Goal: Transaction & Acquisition: Purchase product/service

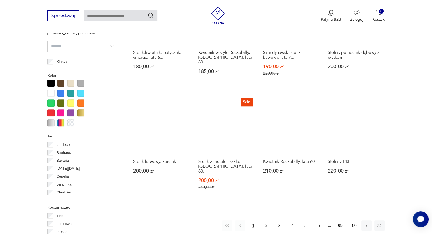
scroll to position [491, 0]
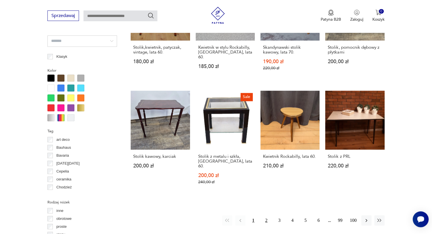
click at [262, 216] on button "2" at bounding box center [266, 221] width 10 height 10
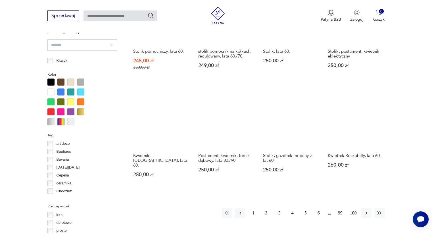
scroll to position [491, 0]
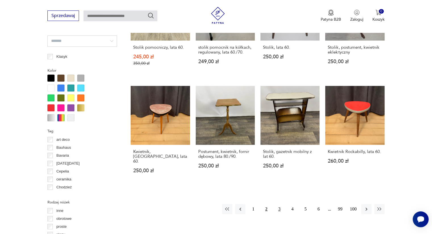
click at [278, 204] on button "3" at bounding box center [279, 209] width 10 height 10
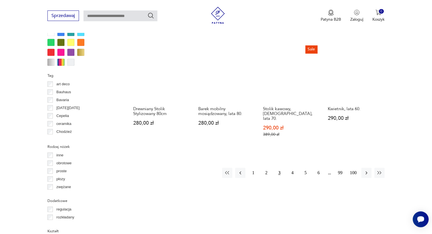
scroll to position [548, 0]
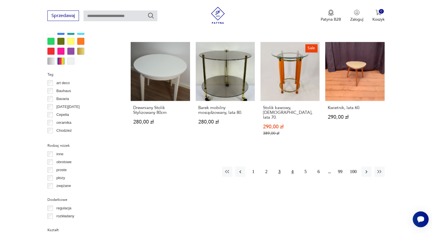
click at [289, 167] on button "4" at bounding box center [292, 172] width 10 height 10
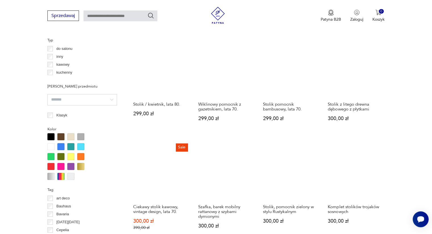
scroll to position [491, 0]
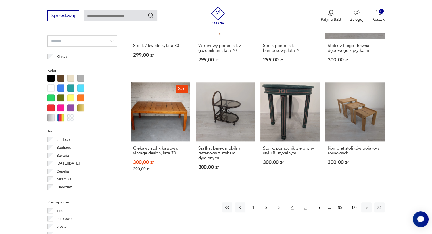
click at [305, 210] on button "5" at bounding box center [305, 208] width 10 height 10
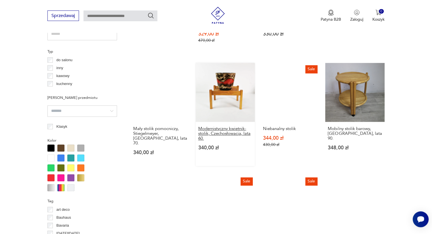
scroll to position [463, 0]
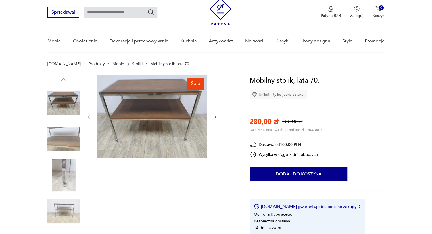
scroll to position [28, 0]
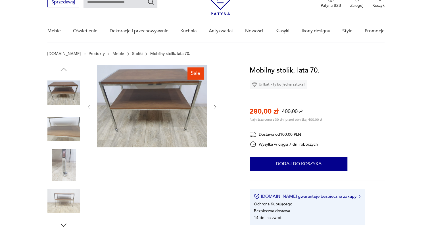
click at [60, 119] on img at bounding box center [63, 129] width 32 height 32
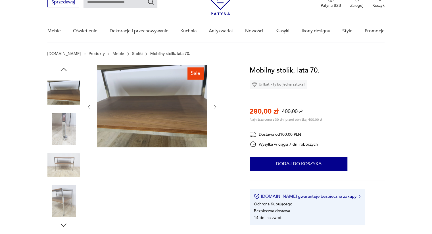
click at [66, 135] on img at bounding box center [63, 129] width 32 height 32
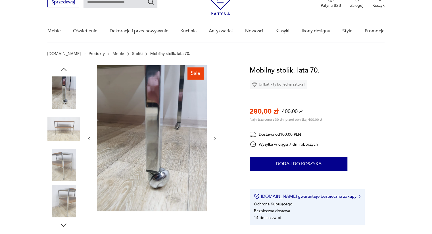
click at [66, 148] on div at bounding box center [63, 148] width 32 height 142
click at [69, 167] on img at bounding box center [63, 165] width 32 height 32
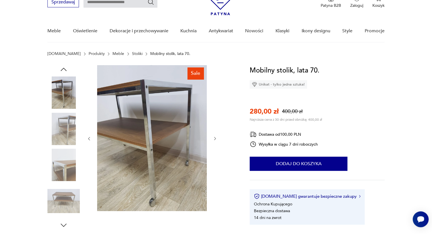
click at [68, 183] on div at bounding box center [63, 148] width 32 height 142
click at [65, 201] on img at bounding box center [63, 201] width 32 height 32
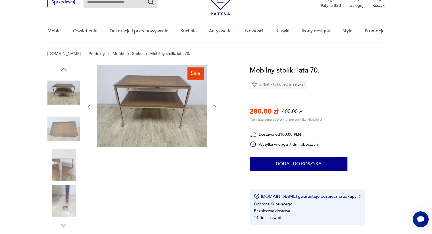
click at [67, 140] on img at bounding box center [63, 129] width 32 height 32
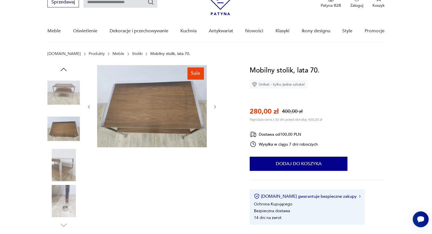
click at [64, 196] on img at bounding box center [63, 201] width 32 height 32
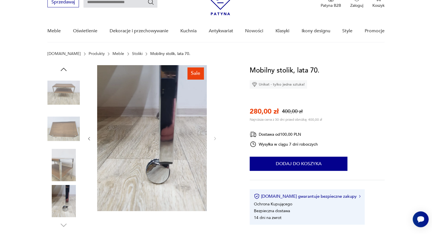
click at [60, 85] on img at bounding box center [63, 93] width 32 height 32
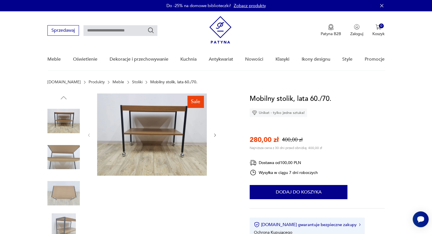
click at [63, 120] on img at bounding box center [63, 121] width 32 height 32
